Goal: Task Accomplishment & Management: Use online tool/utility

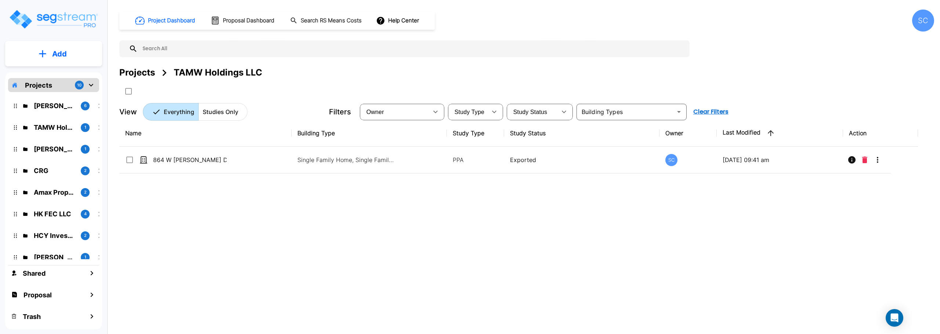
click at [69, 109] on p "[PERSON_NAME]" at bounding box center [54, 106] width 41 height 10
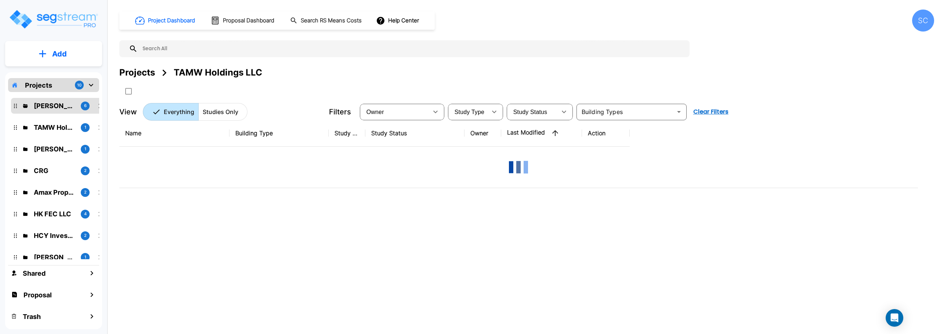
click at [69, 109] on p "[PERSON_NAME]" at bounding box center [54, 106] width 41 height 10
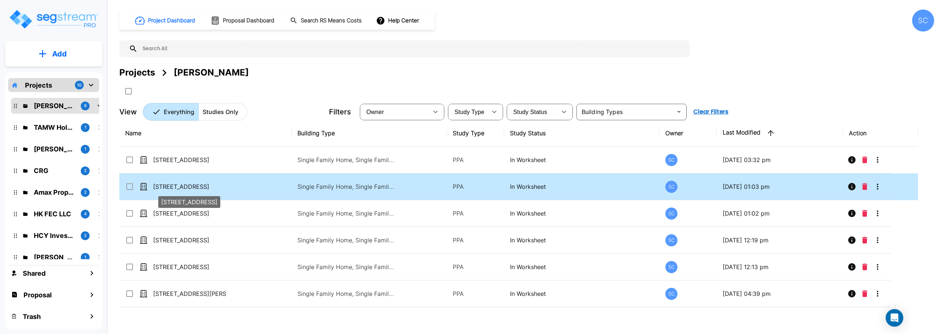
click at [190, 187] on p "[STREET_ADDRESS]" at bounding box center [189, 186] width 73 height 9
checkbox input "true"
click at [190, 187] on p "[STREET_ADDRESS]" at bounding box center [189, 186] width 73 height 9
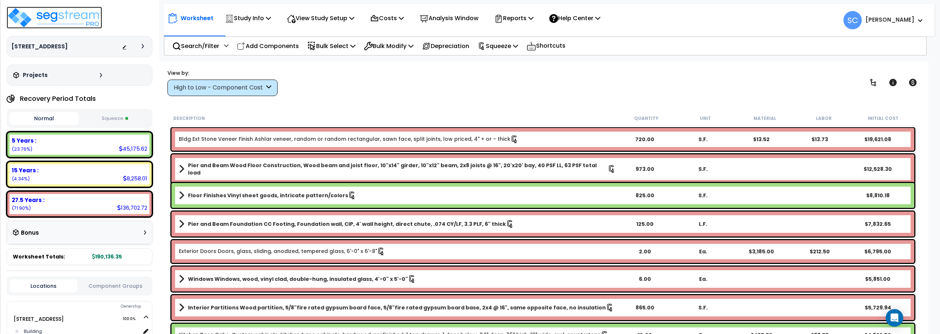
click at [63, 16] on img at bounding box center [54, 18] width 95 height 22
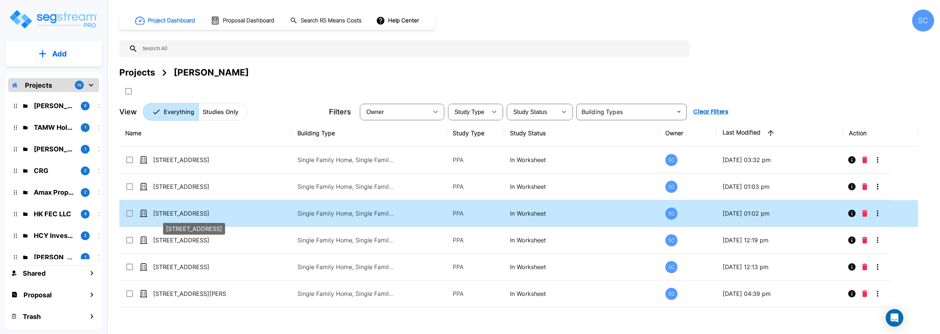
click at [186, 215] on p "[STREET_ADDRESS]" at bounding box center [189, 213] width 73 height 9
checkbox input "true"
click at [186, 215] on p "[STREET_ADDRESS]" at bounding box center [189, 213] width 73 height 9
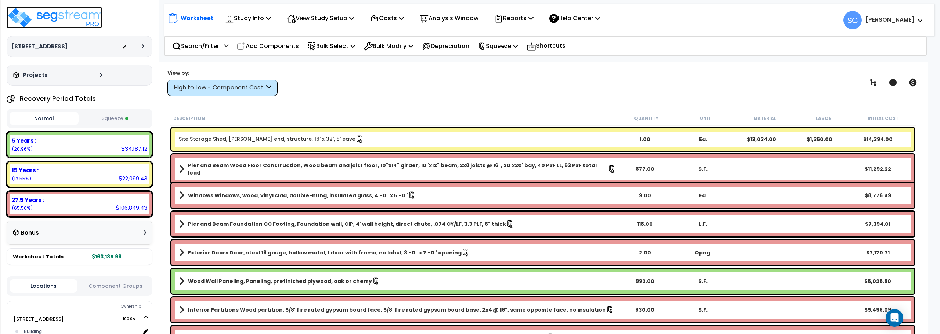
click at [73, 19] on img at bounding box center [54, 18] width 95 height 22
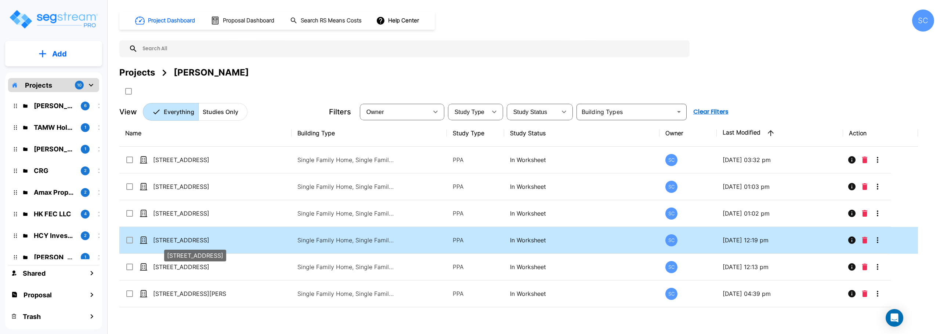
click at [177, 241] on p "[STREET_ADDRESS]" at bounding box center [189, 240] width 73 height 9
checkbox input "true"
click at [177, 241] on p "[STREET_ADDRESS]" at bounding box center [189, 240] width 73 height 9
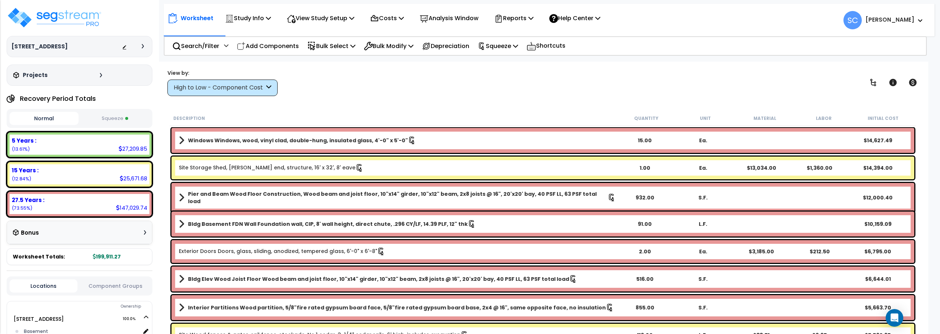
click at [54, 48] on h3 "[STREET_ADDRESS]" at bounding box center [39, 46] width 56 height 7
click at [63, 22] on img at bounding box center [54, 18] width 95 height 22
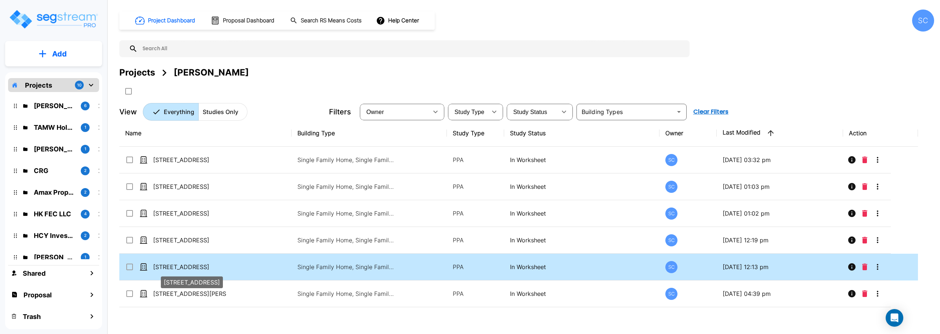
click at [184, 264] on p "[STREET_ADDRESS]" at bounding box center [189, 267] width 73 height 9
checkbox input "true"
click at [184, 264] on p "[STREET_ADDRESS]" at bounding box center [189, 267] width 73 height 9
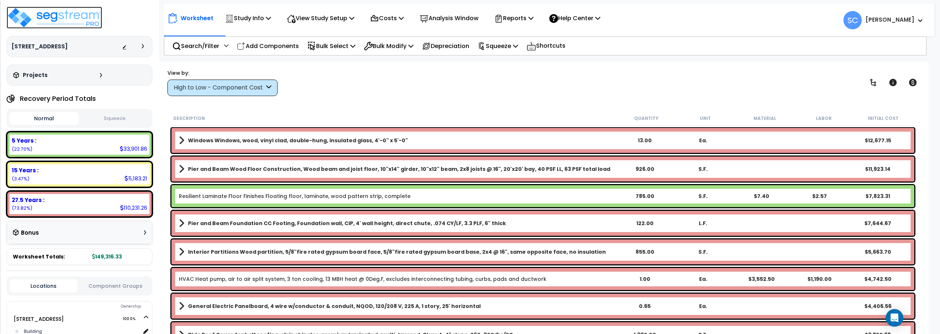
click at [61, 18] on img at bounding box center [54, 18] width 95 height 22
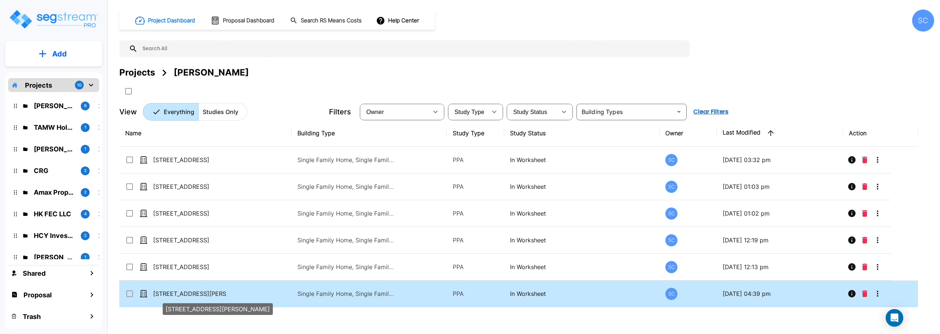
click at [157, 294] on p "[STREET_ADDRESS][PERSON_NAME]" at bounding box center [189, 294] width 73 height 9
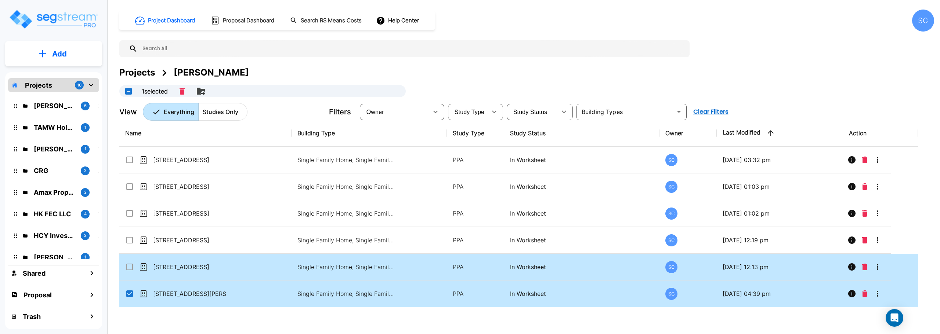
drag, startPoint x: 189, startPoint y: 286, endPoint x: 189, endPoint y: 280, distance: 5.9
click at [189, 286] on td "[STREET_ADDRESS][PERSON_NAME]" at bounding box center [205, 294] width 172 height 27
checkbox input "false"
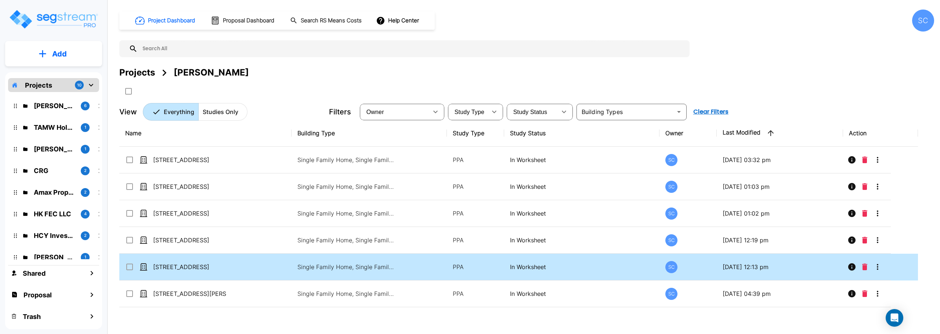
click at [189, 280] on td "[STREET_ADDRESS]" at bounding box center [205, 267] width 172 height 27
checkbox input "true"
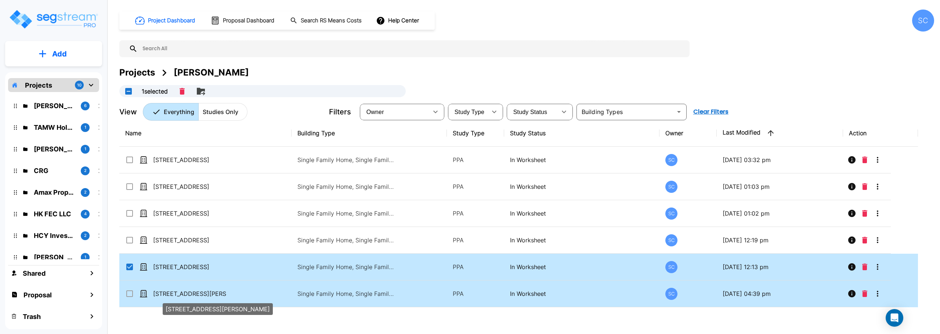
click at [164, 297] on p "[STREET_ADDRESS][PERSON_NAME]" at bounding box center [189, 294] width 73 height 9
checkbox input "true"
click at [164, 297] on p "[STREET_ADDRESS][PERSON_NAME]" at bounding box center [189, 294] width 73 height 9
click at [130, 268] on input "select row 1110 W Madison St" at bounding box center [128, 266] width 7 height 6
checkbox input "false"
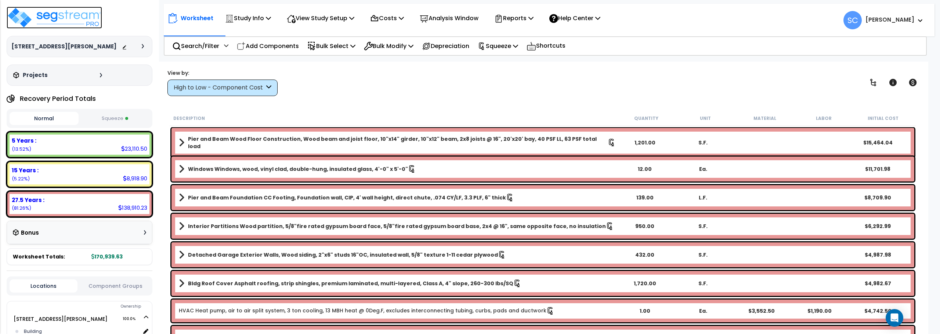
click at [57, 18] on img at bounding box center [54, 18] width 95 height 22
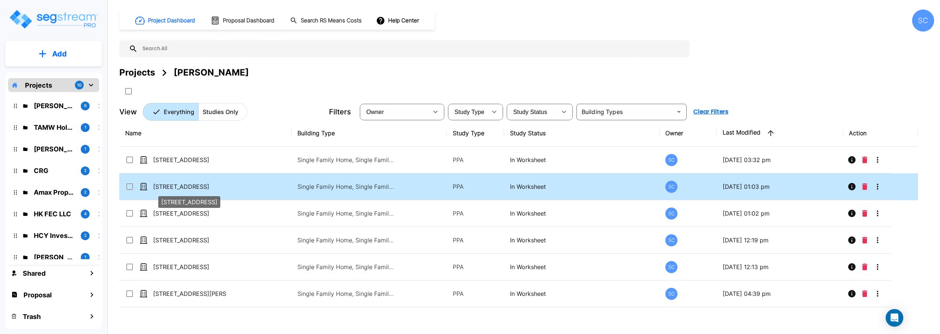
click at [175, 185] on p "[STREET_ADDRESS]" at bounding box center [189, 186] width 73 height 9
checkbox input "true"
click at [175, 185] on p "[STREET_ADDRESS]" at bounding box center [189, 186] width 73 height 9
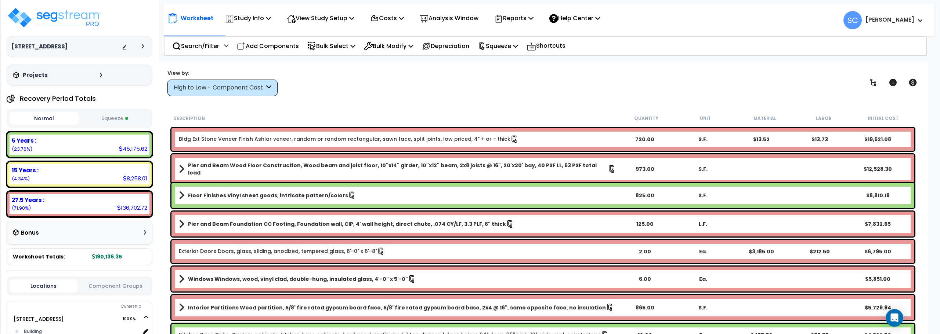
click at [58, 44] on h3 "[STREET_ADDRESS]" at bounding box center [39, 46] width 56 height 7
click at [78, 23] on img at bounding box center [54, 18] width 95 height 22
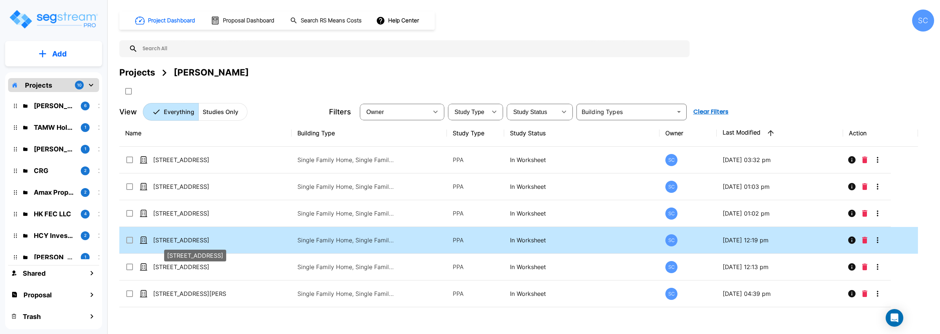
click at [182, 240] on p "[STREET_ADDRESS]" at bounding box center [189, 240] width 73 height 9
checkbox input "true"
click at [182, 240] on p "[STREET_ADDRESS]" at bounding box center [189, 240] width 73 height 9
